Goal: Navigation & Orientation: Find specific page/section

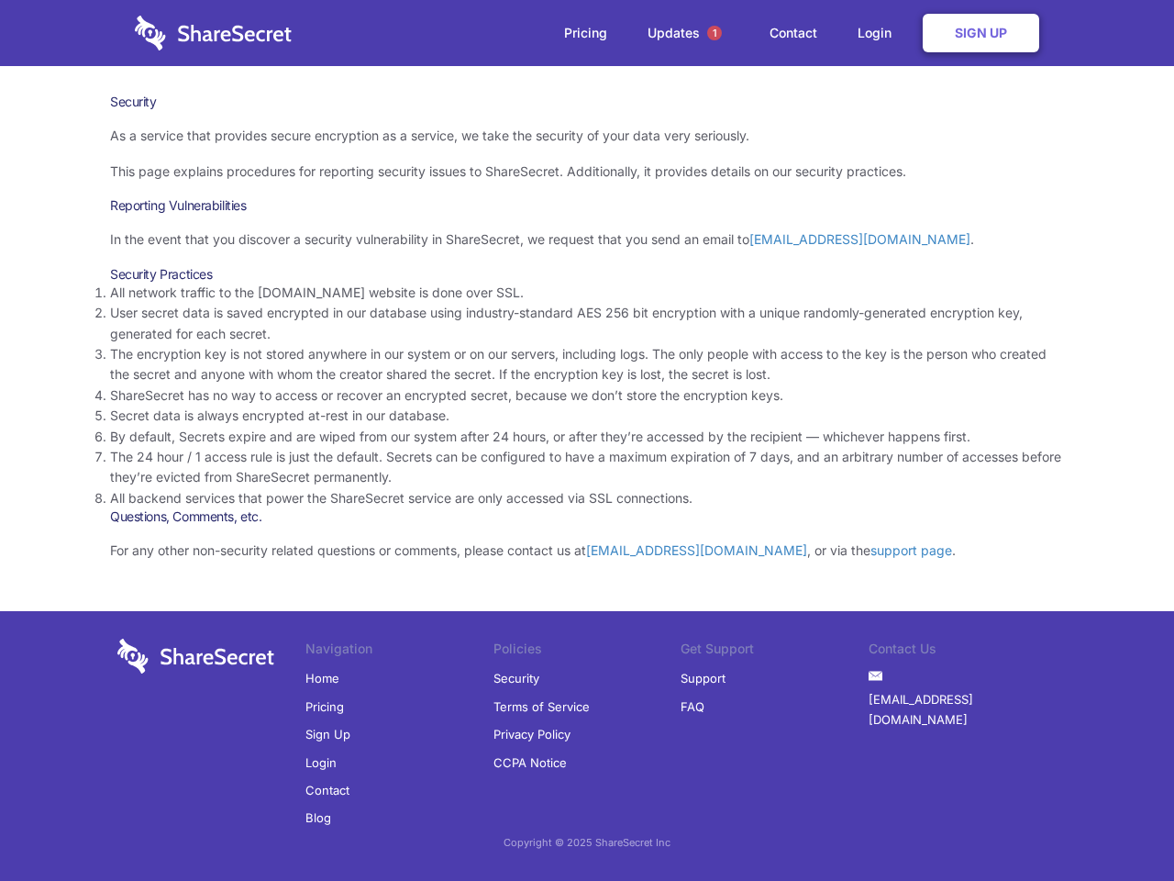
click at [587, 440] on li "By default, Secrets expire and are wiped from our system after 24 hours, or aft…" at bounding box center [587, 437] width 954 height 20
click at [715, 33] on span "1" at bounding box center [714, 33] width 15 height 15
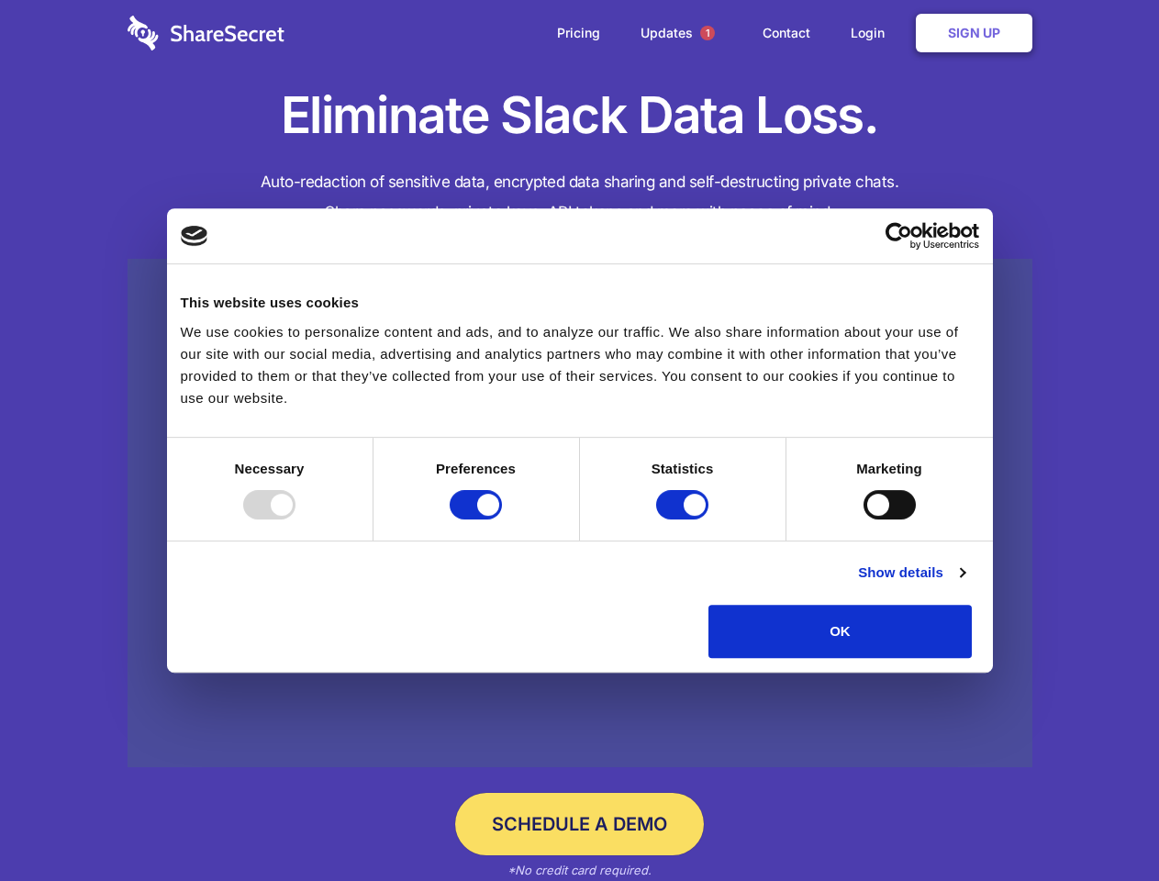
click at [295, 519] on div at bounding box center [269, 504] width 52 height 29
click at [502, 519] on input "Preferences" at bounding box center [476, 504] width 52 height 29
checkbox input "false"
click at [684, 519] on input "Statistics" at bounding box center [682, 504] width 52 height 29
checkbox input "false"
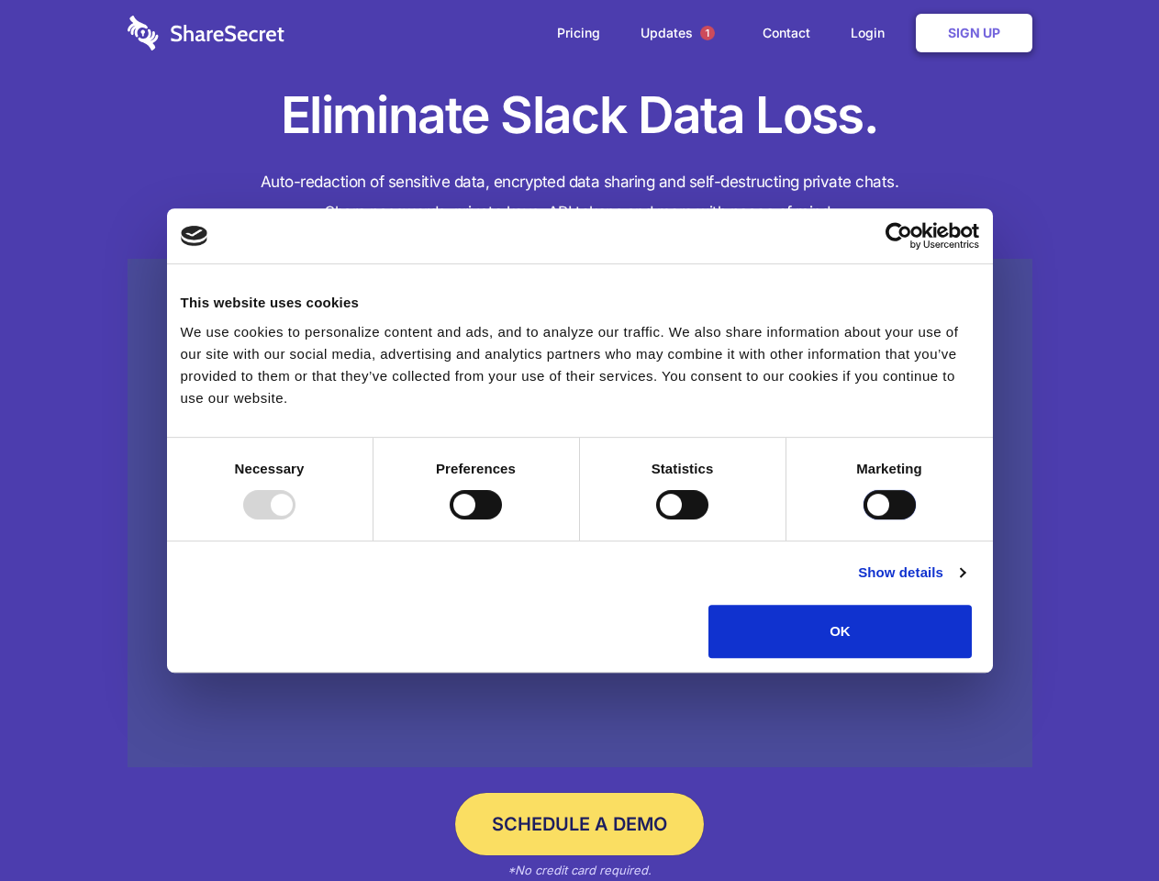
click at [863, 519] on input "Marketing" at bounding box center [889, 504] width 52 height 29
checkbox input "true"
click at [964, 584] on link "Show details" at bounding box center [911, 572] width 106 height 22
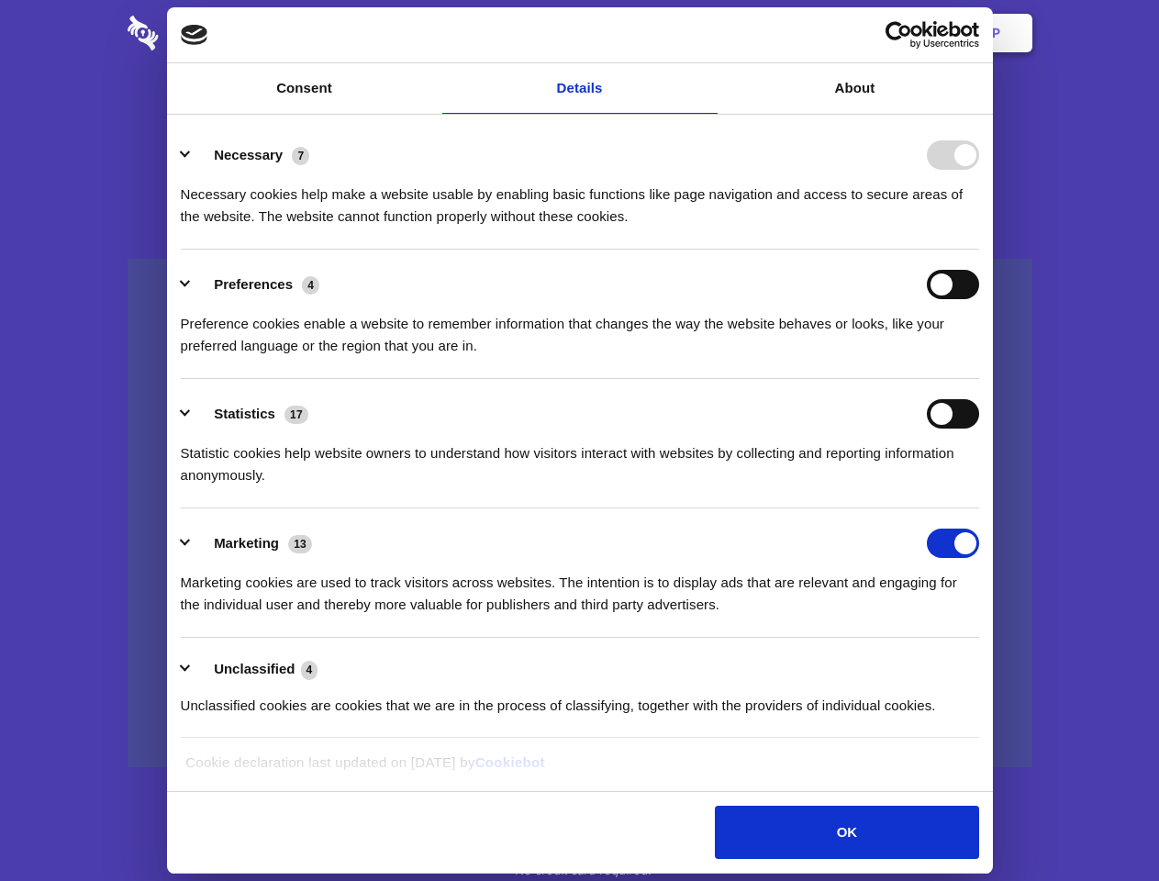
click at [979, 508] on li "Statistics 17 Statistic cookies help website owners to understand how visitors …" at bounding box center [580, 443] width 798 height 129
click at [706, 33] on span "1" at bounding box center [707, 33] width 15 height 15
